Goal: Task Accomplishment & Management: Use online tool/utility

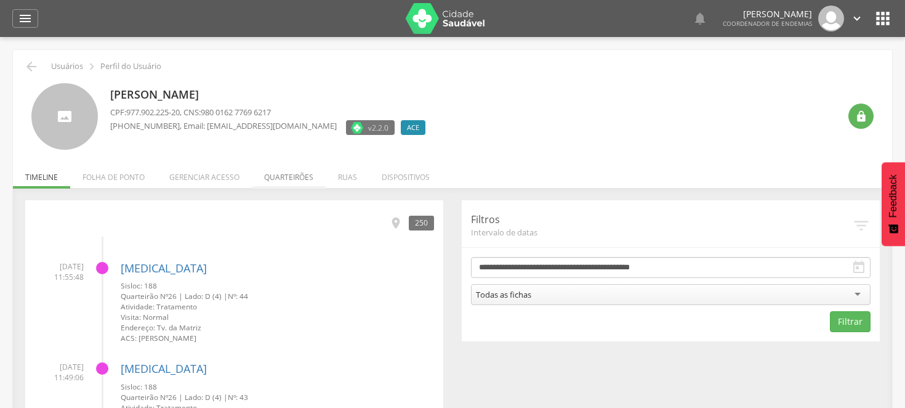
click at [285, 174] on li "Quarteirões" at bounding box center [289, 174] width 74 height 29
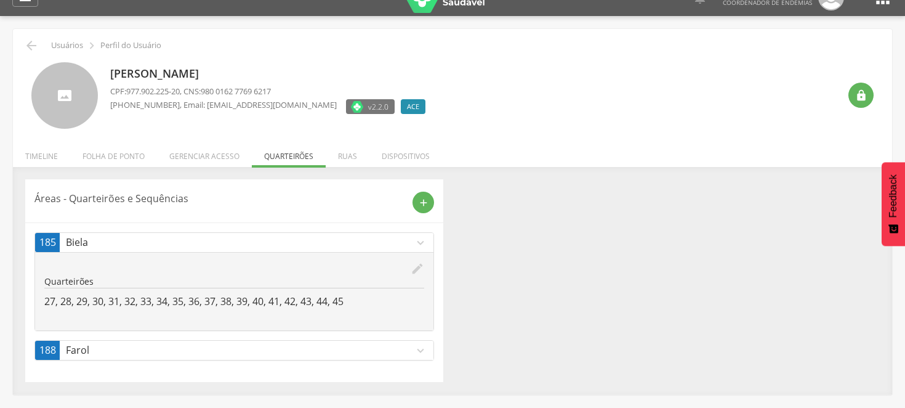
scroll to position [37, 0]
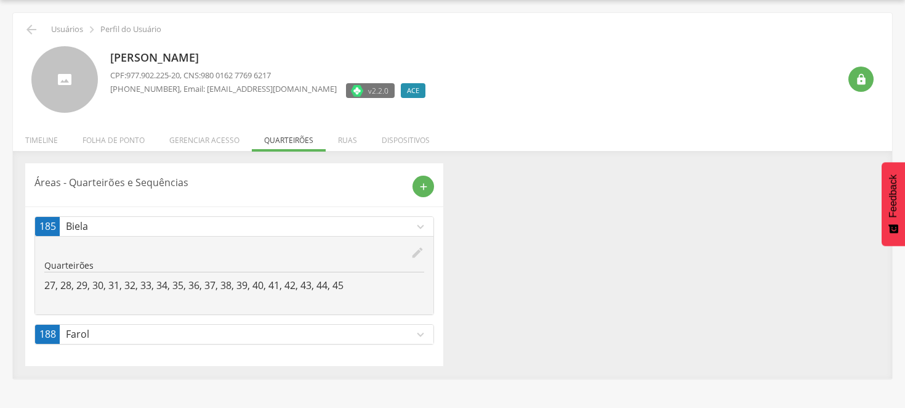
click at [423, 330] on icon "expand_more" at bounding box center [421, 335] width 14 height 14
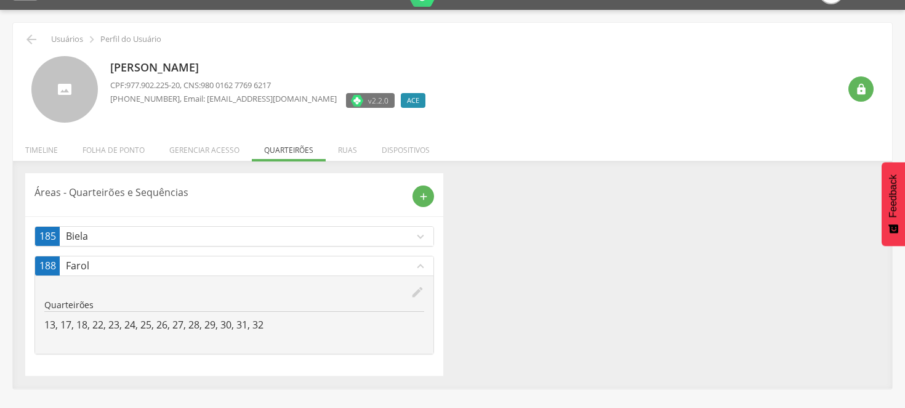
scroll to position [0, 0]
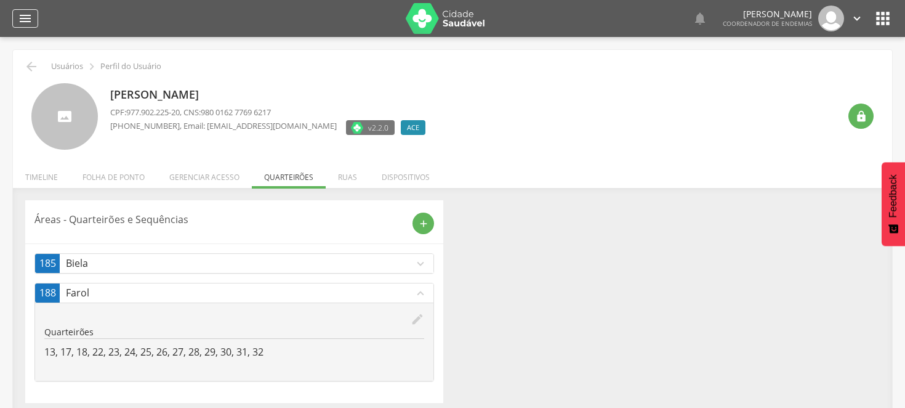
click at [20, 17] on icon "" at bounding box center [25, 18] width 15 height 15
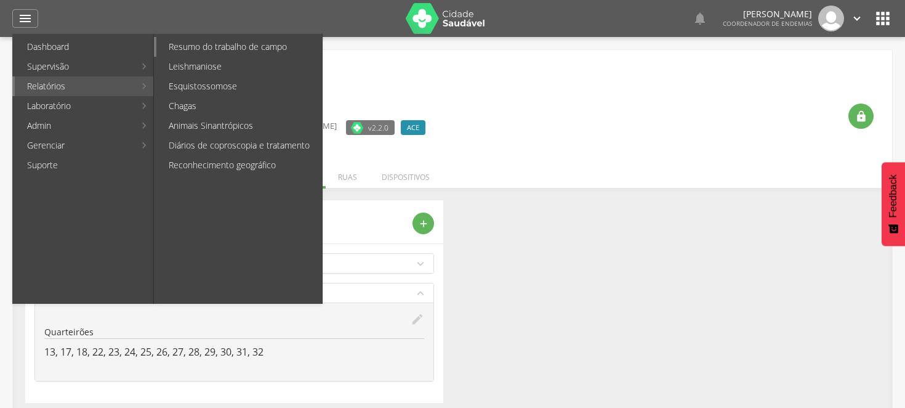
click at [188, 46] on link "Resumo do trabalho de campo" at bounding box center [239, 47] width 166 height 20
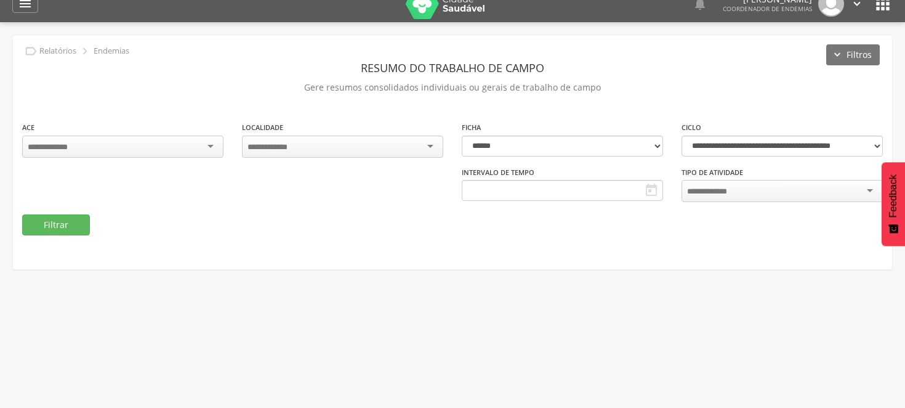
type input "**********"
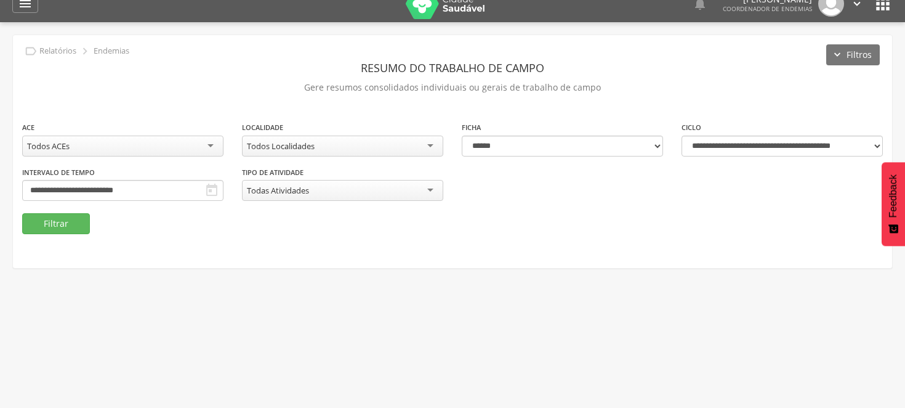
scroll to position [37, 0]
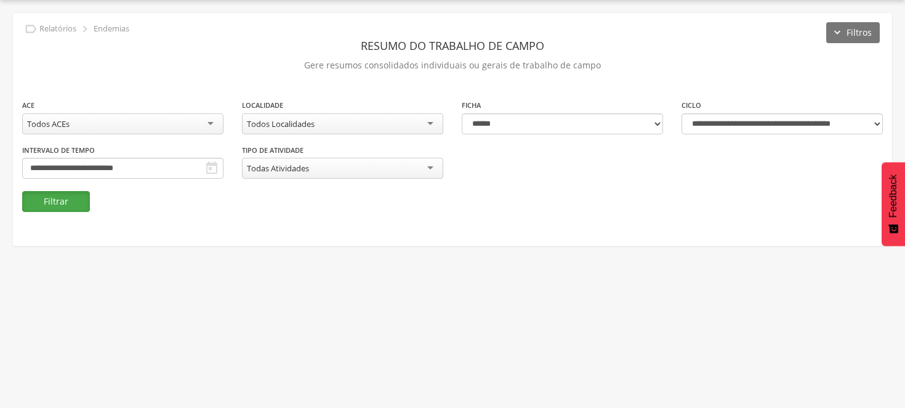
click at [68, 195] on button "Filtrar" at bounding box center [56, 201] width 68 height 21
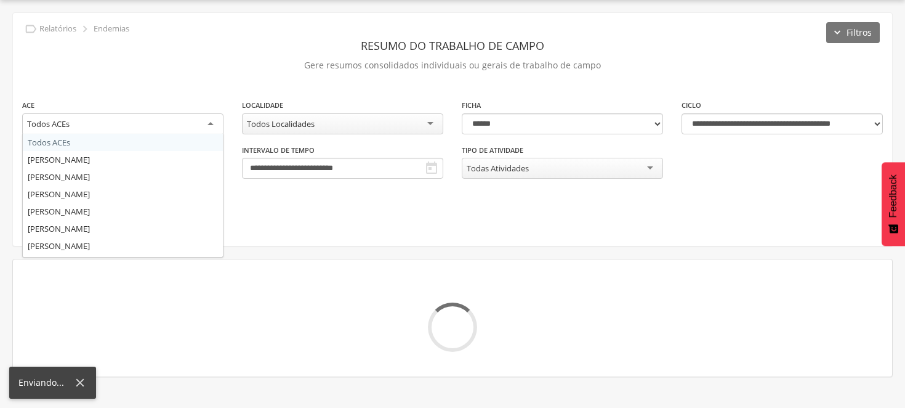
click at [208, 121] on div "Todos ACEs" at bounding box center [122, 124] width 201 height 22
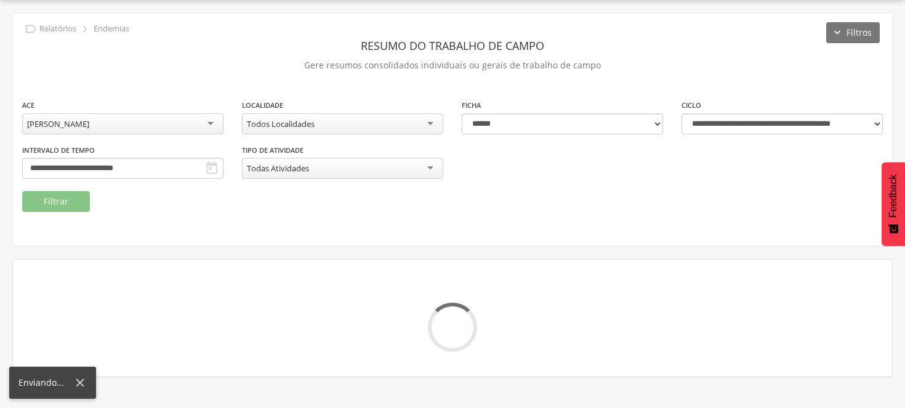
click at [429, 121] on div "Todos Localidades" at bounding box center [342, 123] width 201 height 21
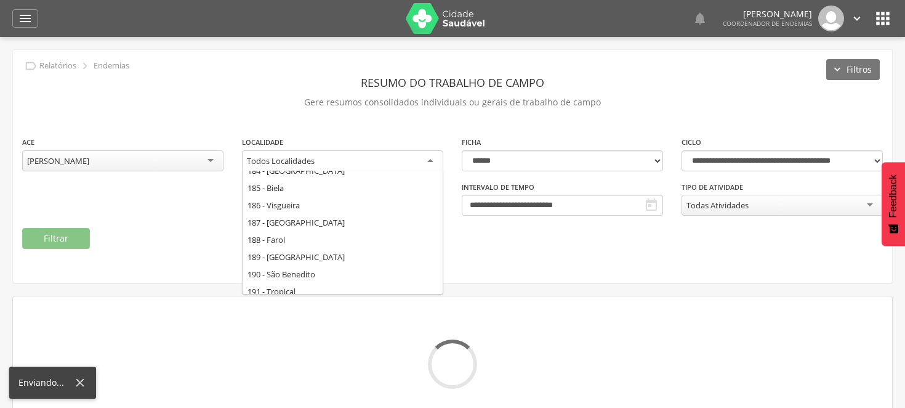
scroll to position [136, 0]
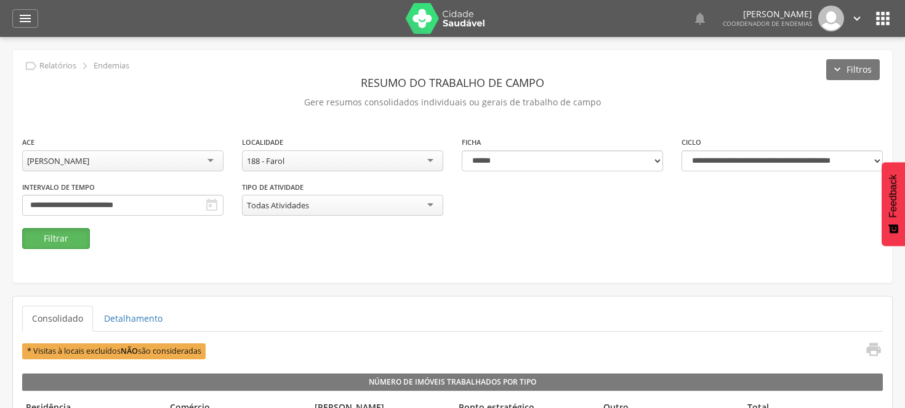
click at [63, 237] on button "Filtrar" at bounding box center [56, 238] width 68 height 21
click at [70, 96] on p "Gere resumos consolidados individuais ou gerais de trabalho de campo" at bounding box center [452, 102] width 861 height 17
click at [75, 235] on button "Filtrar" at bounding box center [56, 238] width 68 height 21
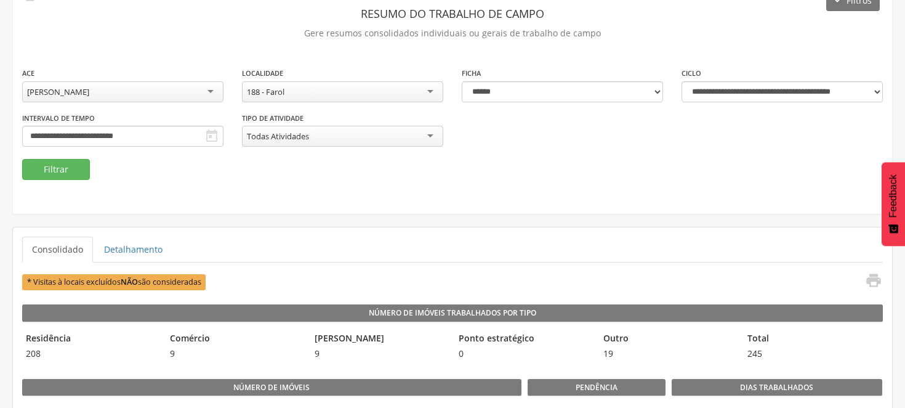
scroll to position [68, 0]
click at [65, 163] on button "Filtrar" at bounding box center [56, 170] width 68 height 21
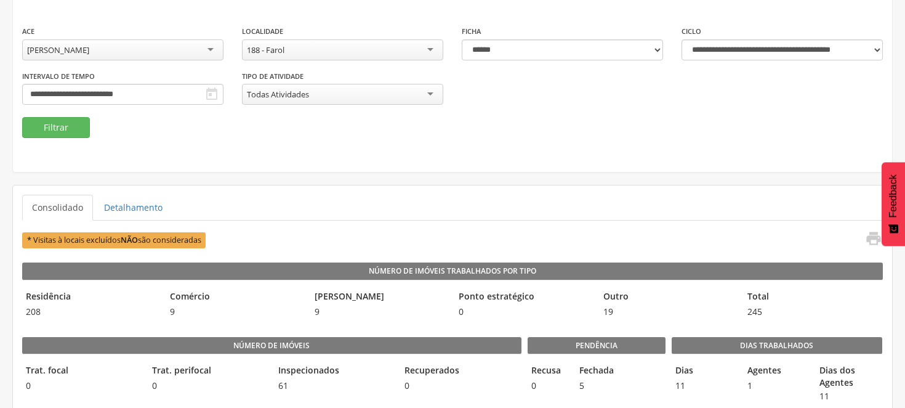
scroll to position [205, 0]
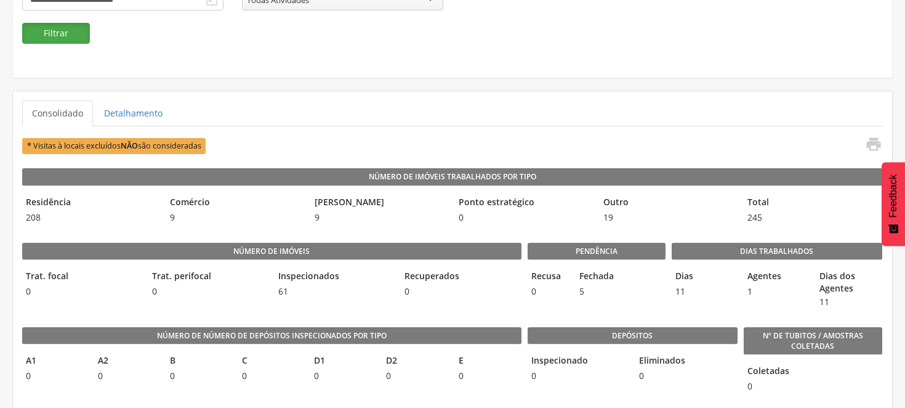
click at [69, 34] on button "Filtrar" at bounding box center [56, 33] width 68 height 21
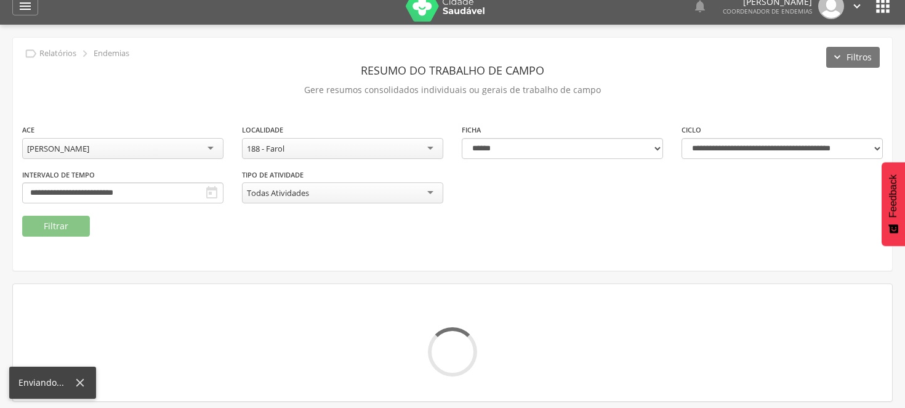
scroll to position [0, 0]
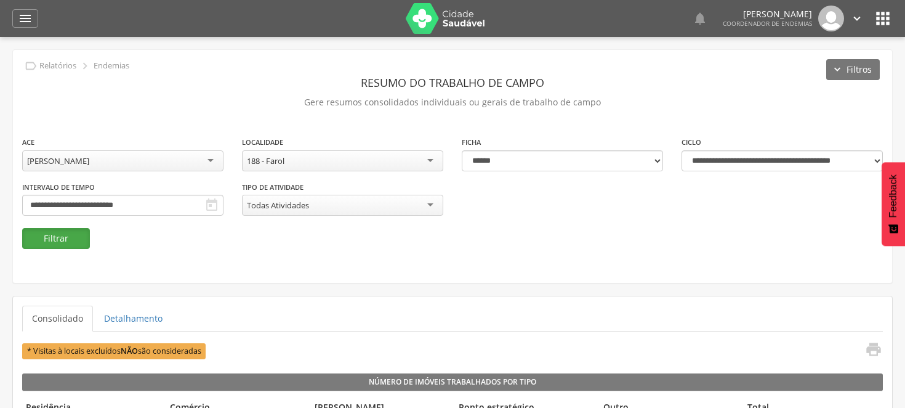
click at [53, 237] on button "Filtrar" at bounding box center [56, 238] width 68 height 21
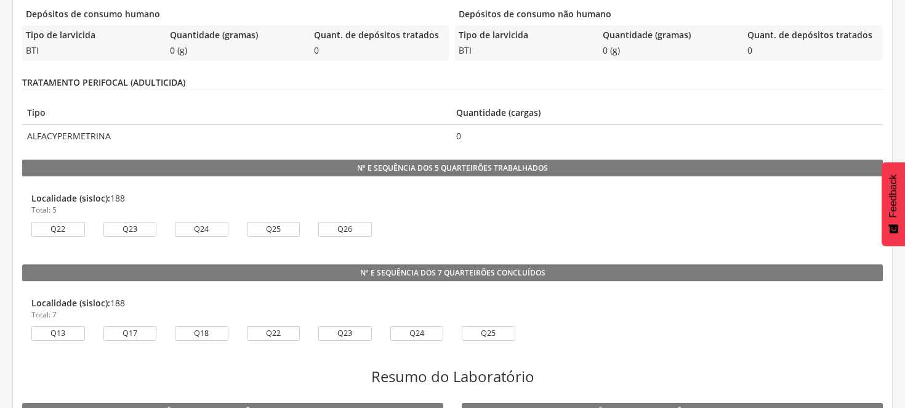
scroll to position [753, 0]
